Goal: Task Accomplishment & Management: Manage account settings

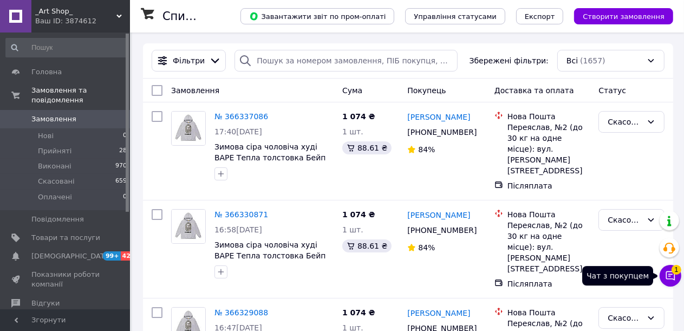
click at [668, 275] on icon at bounding box center [670, 275] width 11 height 11
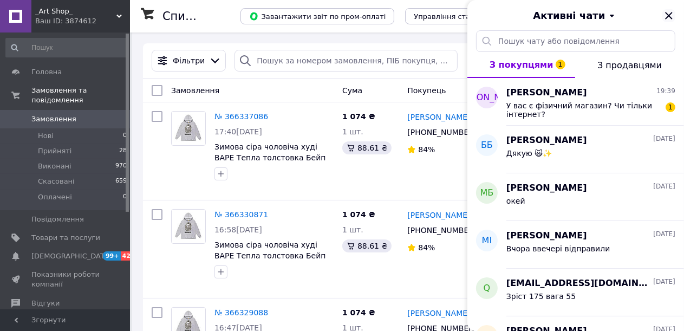
click at [668, 18] on icon "Закрити" at bounding box center [668, 15] width 13 height 13
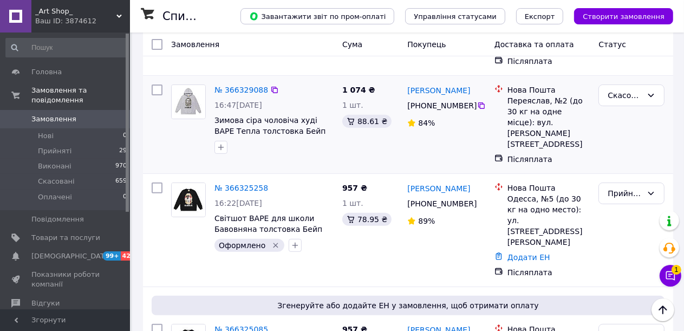
scroll to position [325, 0]
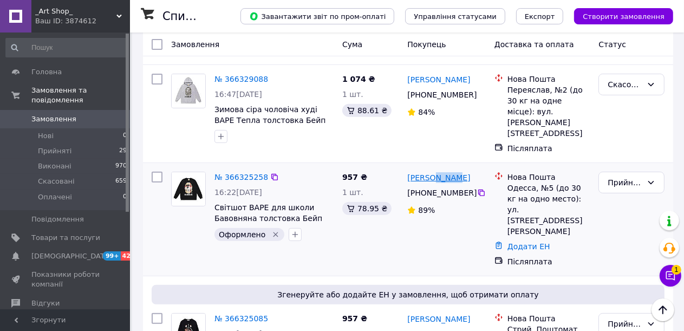
drag, startPoint x: 459, startPoint y: 148, endPoint x: 431, endPoint y: 144, distance: 27.9
click at [431, 171] on div "[PERSON_NAME]" at bounding box center [446, 178] width 80 height 14
copy link "Глуха"
click at [514, 242] on link "Додати ЕН" at bounding box center [528, 246] width 43 height 9
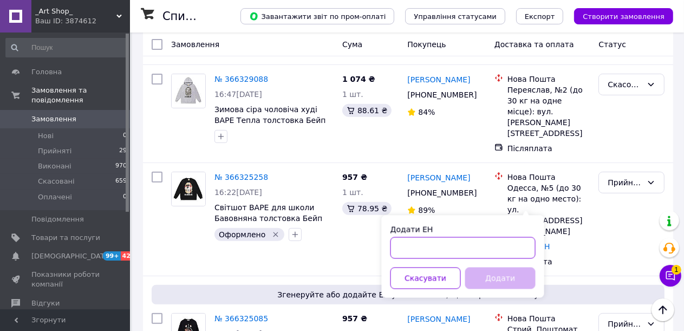
click at [442, 246] on input "Додати ЕН" at bounding box center [462, 248] width 145 height 22
paste input "20451269230527"
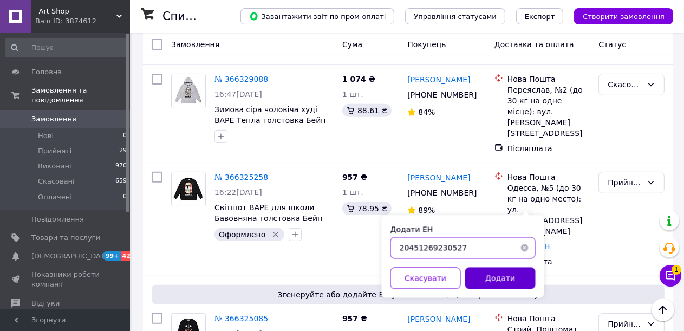
type input "20451269230527"
click at [480, 276] on button "Додати" at bounding box center [500, 278] width 70 height 22
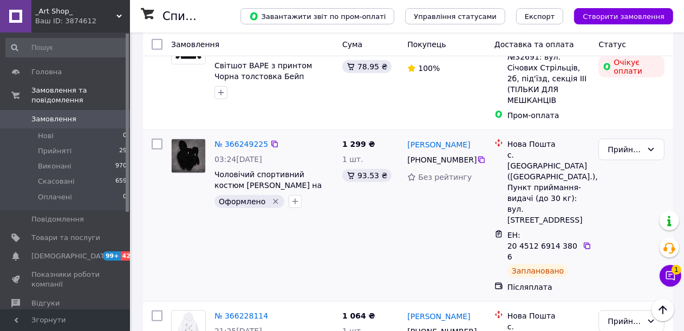
scroll to position [812, 0]
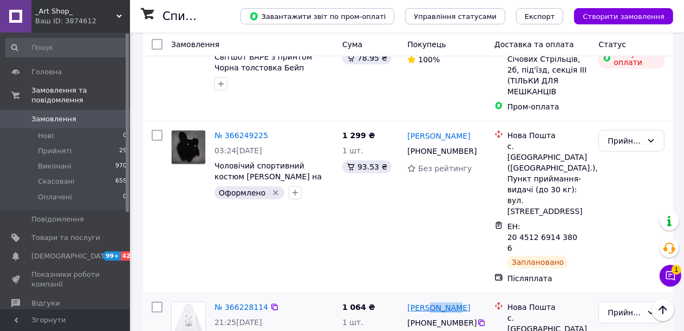
drag, startPoint x: 455, startPoint y: 174, endPoint x: 428, endPoint y: 178, distance: 27.9
click at [428, 300] on div "[PERSON_NAME]" at bounding box center [446, 307] width 80 height 14
copy link "[PERSON_NAME]"
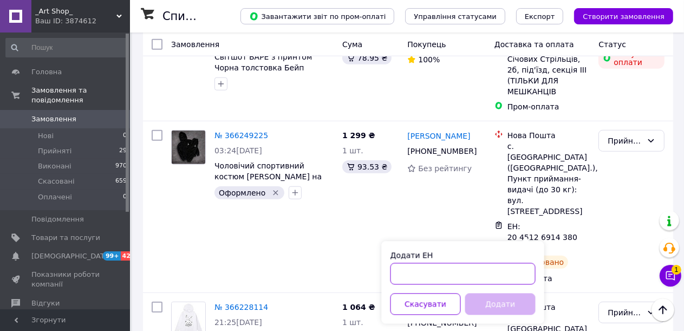
click at [446, 278] on input "Додати ЕН" at bounding box center [462, 274] width 145 height 22
paste input "20451269228552"
type input "20451269228552"
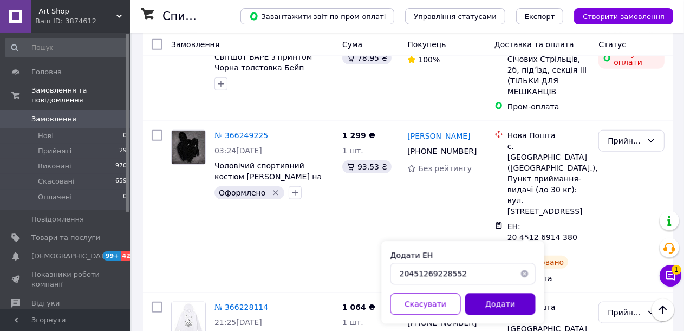
click at [481, 300] on button "Додати" at bounding box center [500, 304] width 70 height 22
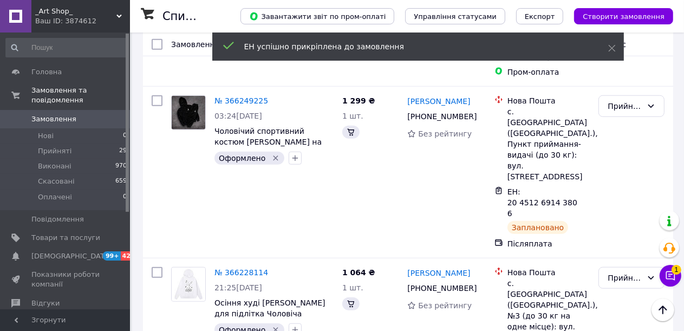
scroll to position [795, 0]
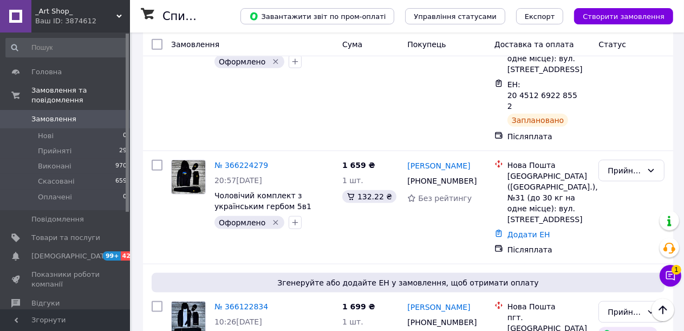
scroll to position [1026, 0]
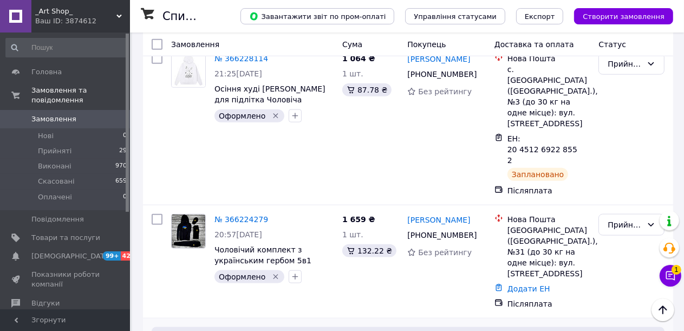
drag, startPoint x: 479, startPoint y: 211, endPoint x: 434, endPoint y: 213, distance: 45.0
copy link "Бракоренко"
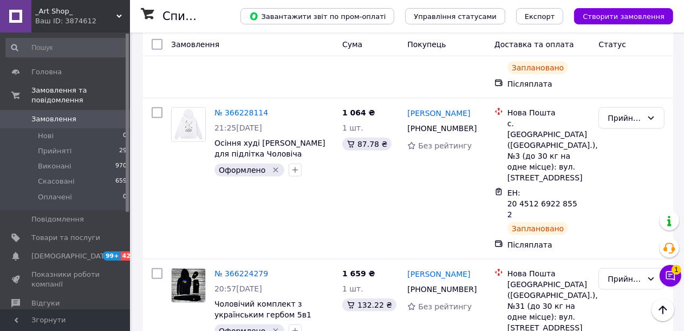
scroll to position [918, 0]
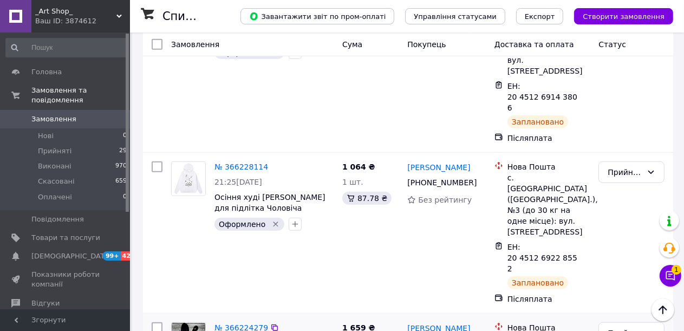
drag, startPoint x: 476, startPoint y: 190, endPoint x: 429, endPoint y: 190, distance: 47.6
click at [429, 321] on div "[PERSON_NAME]" at bounding box center [446, 328] width 80 height 14
copy link "Михайлина"
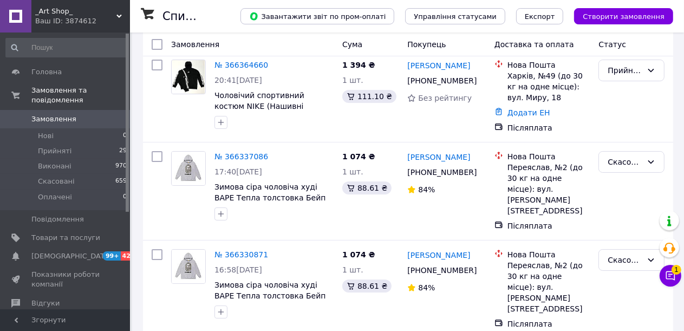
scroll to position [0, 0]
